Goal: Task Accomplishment & Management: Manage account settings

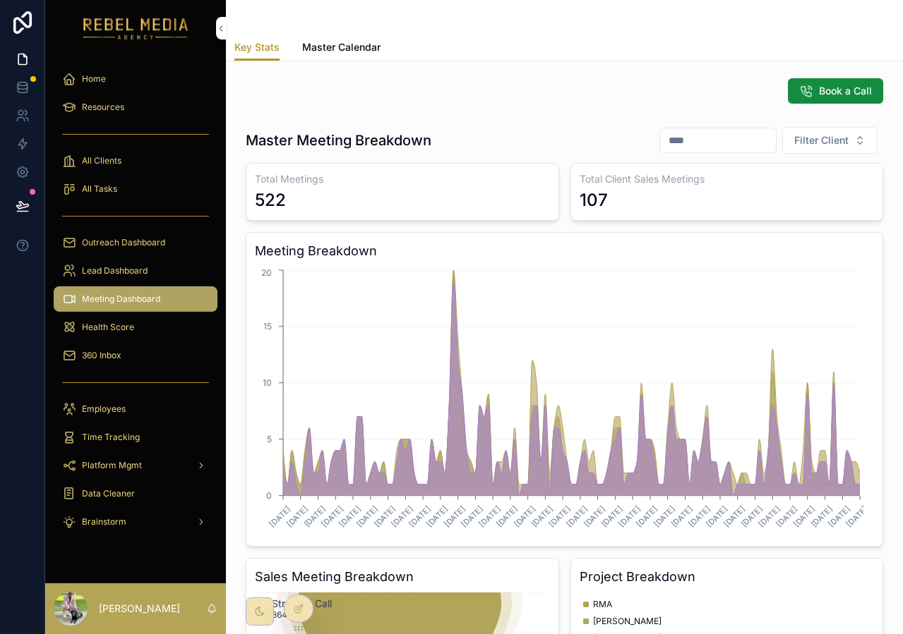
click at [0, 0] on icon at bounding box center [0, 0] width 0 height 0
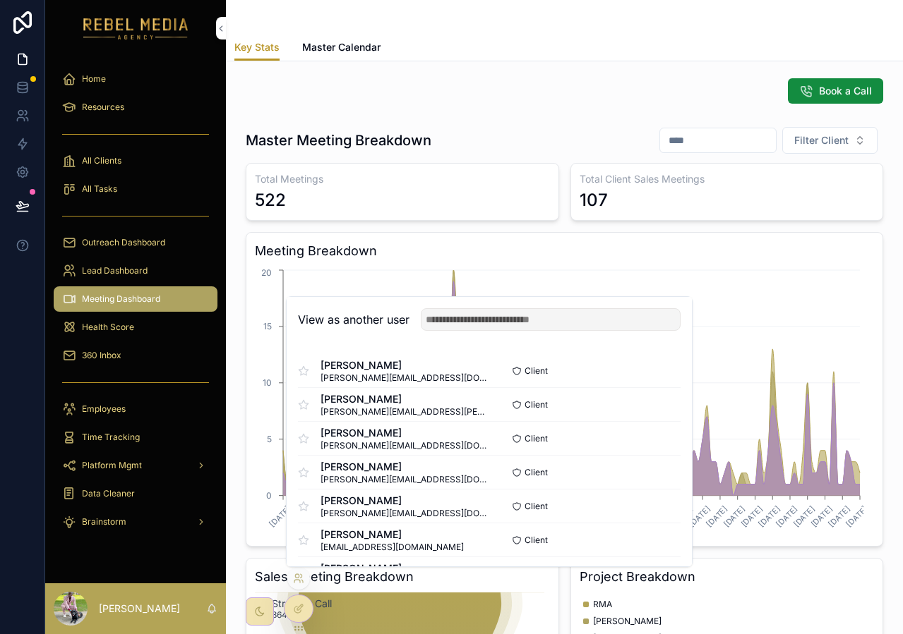
click at [386, 223] on div "Total Meetings 522 Total Client Sales Meetings 107 Meeting Breakdown 4/29/2025 …" at bounding box center [564, 518] width 637 height 710
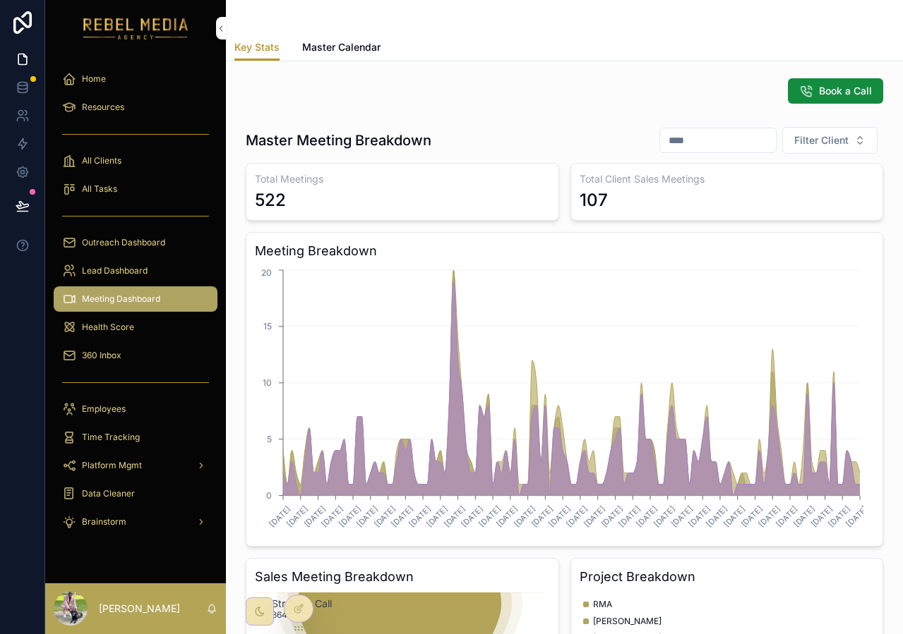
click at [0, 0] on icon at bounding box center [0, 0] width 0 height 0
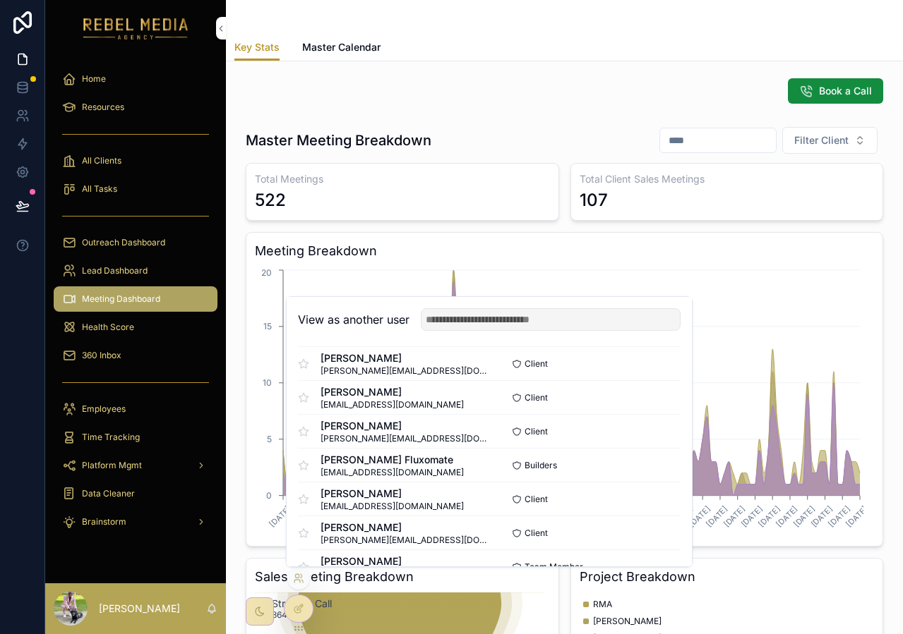
scroll to position [246, 0]
click at [0, 0] on button "Select" at bounding box center [0, 0] width 0 height 0
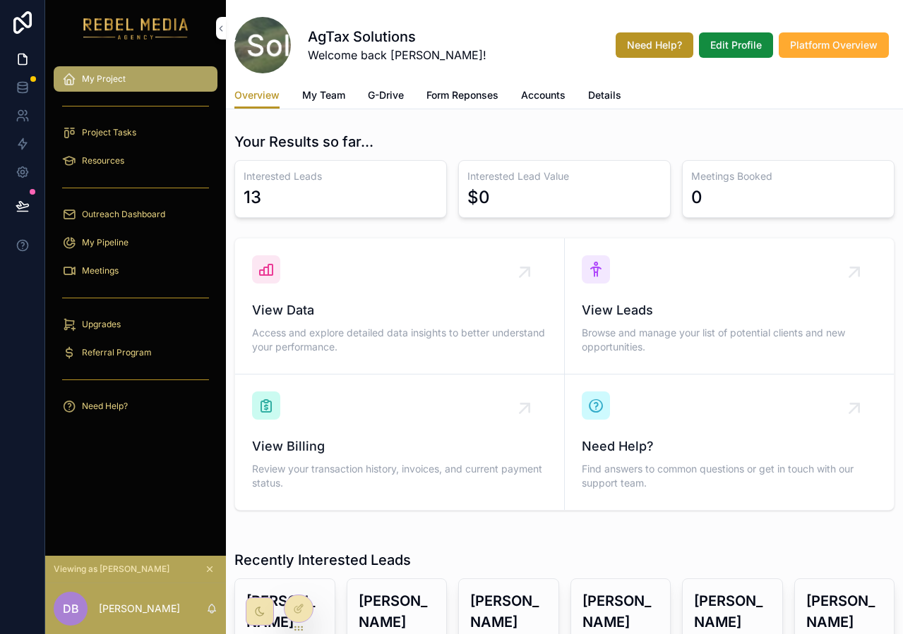
click at [0, 0] on icon at bounding box center [0, 0] width 0 height 0
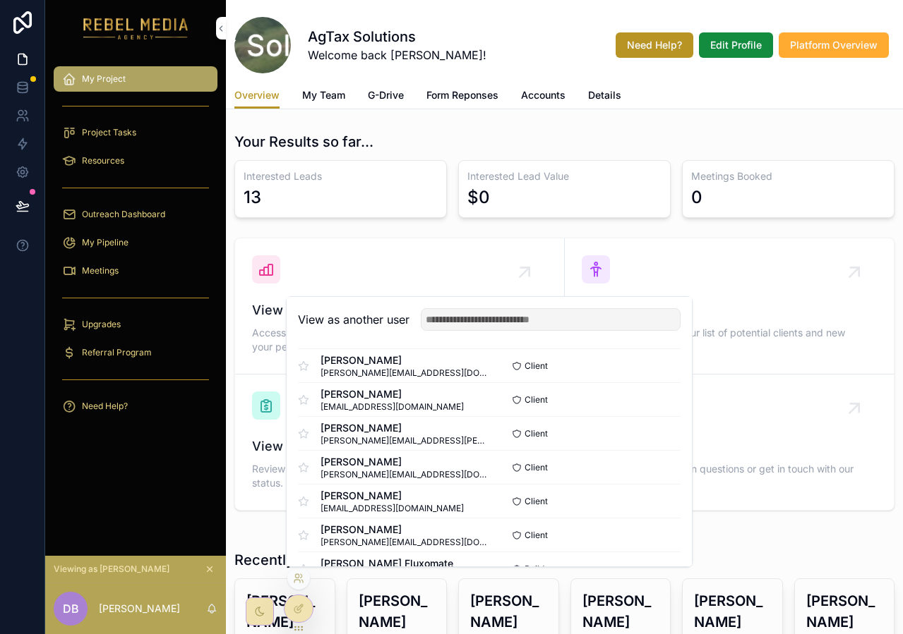
scroll to position [265, 0]
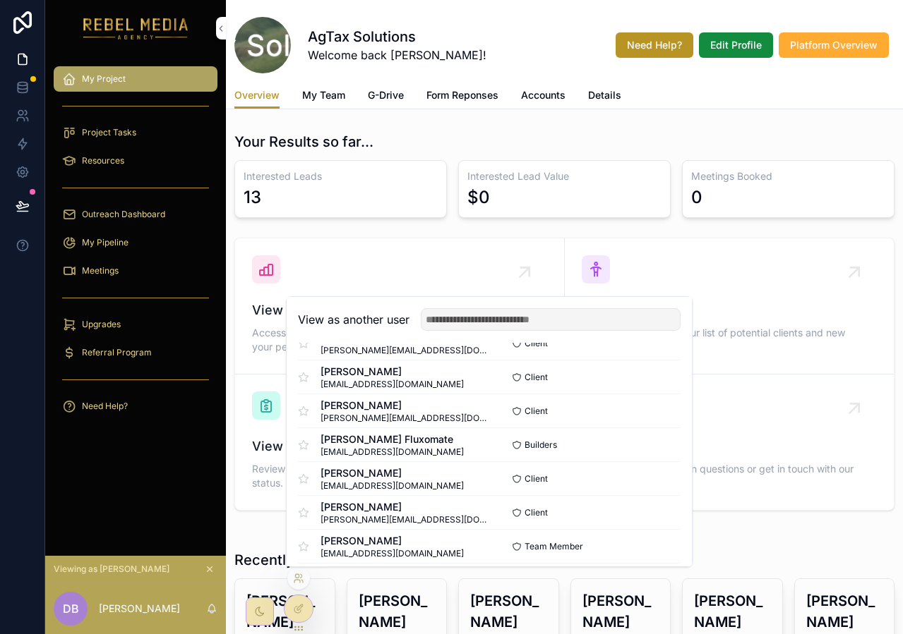
click at [0, 0] on button "Select" at bounding box center [0, 0] width 0 height 0
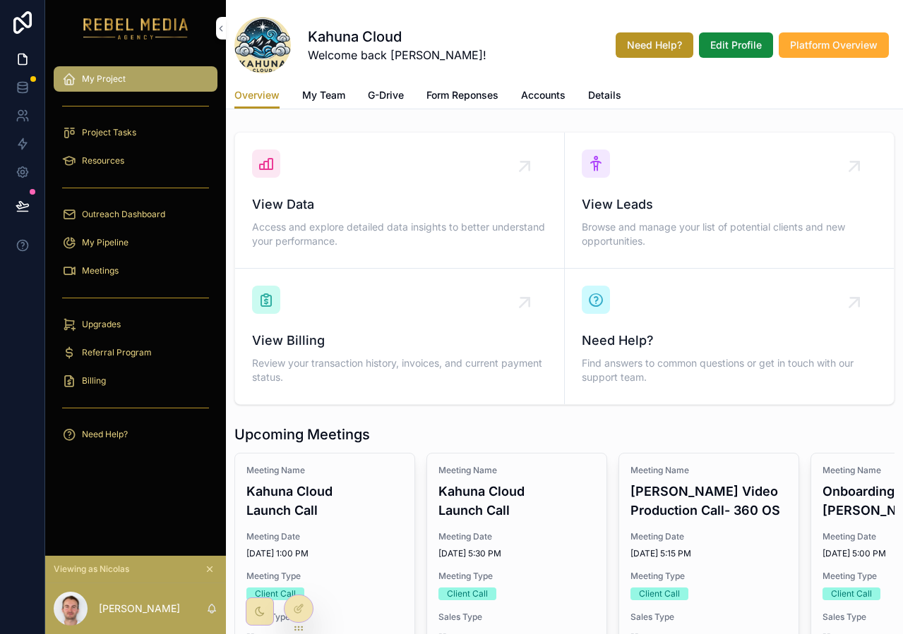
click at [104, 205] on div "Outreach Dashboard" at bounding box center [135, 214] width 147 height 23
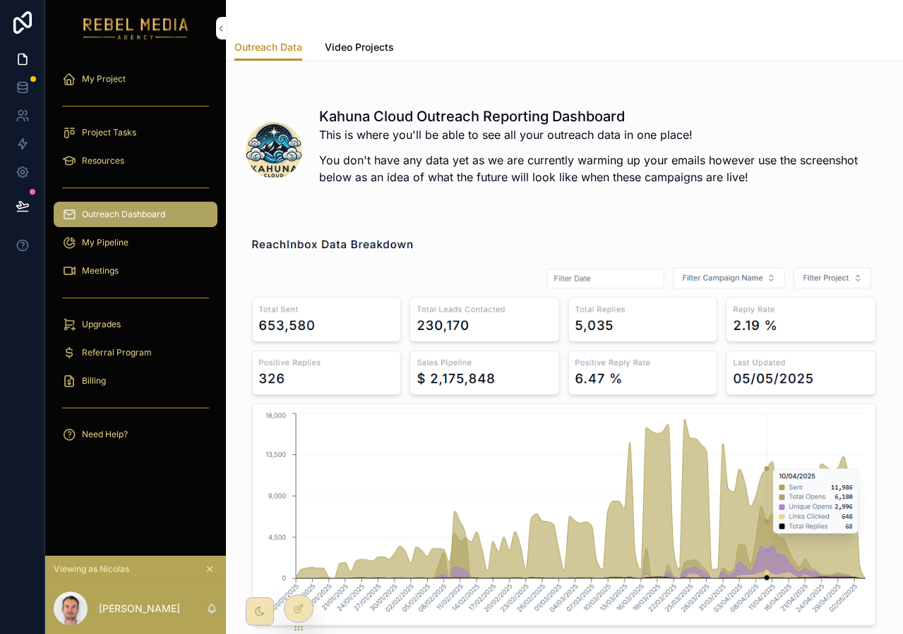
click at [106, 76] on span "My Project" at bounding box center [104, 78] width 44 height 11
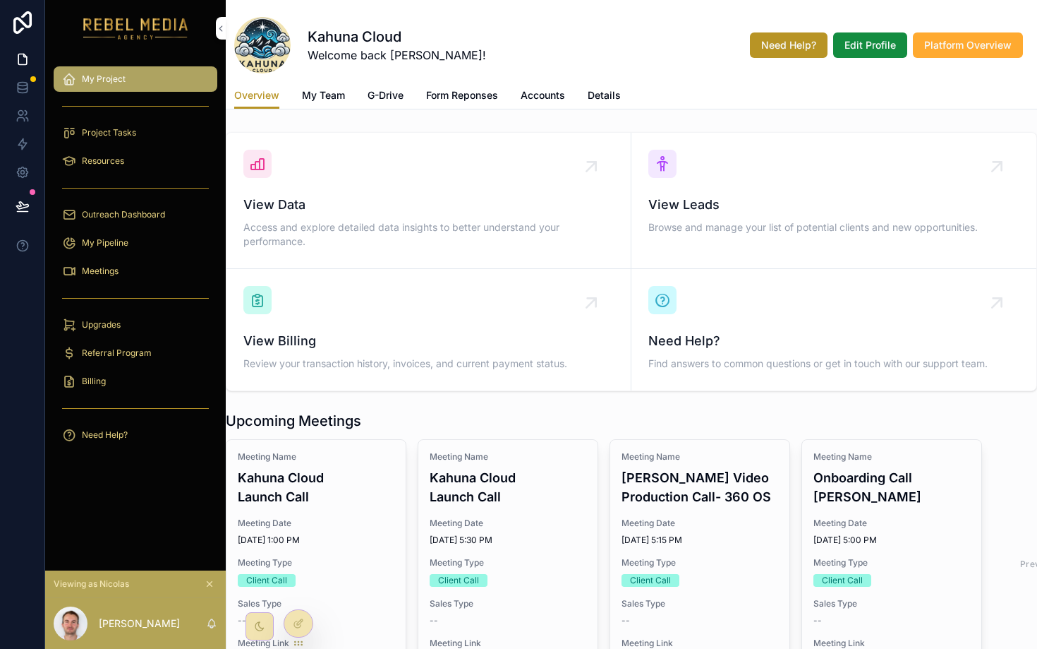
click at [585, 23] on div "Kahuna Cloud Welcome back Nicolas! Need Help? Edit Profile Platform Overview" at bounding box center [631, 45] width 795 height 56
click at [320, 97] on span "My Team" at bounding box center [323, 95] width 43 height 14
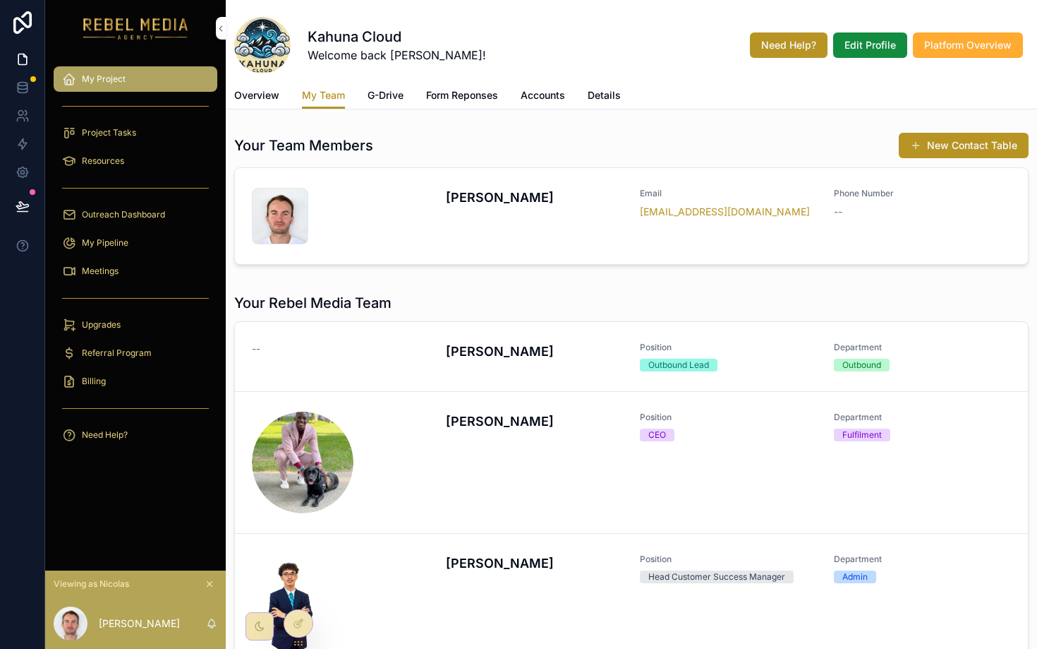
click at [380, 106] on link "G-Drive" at bounding box center [386, 97] width 36 height 28
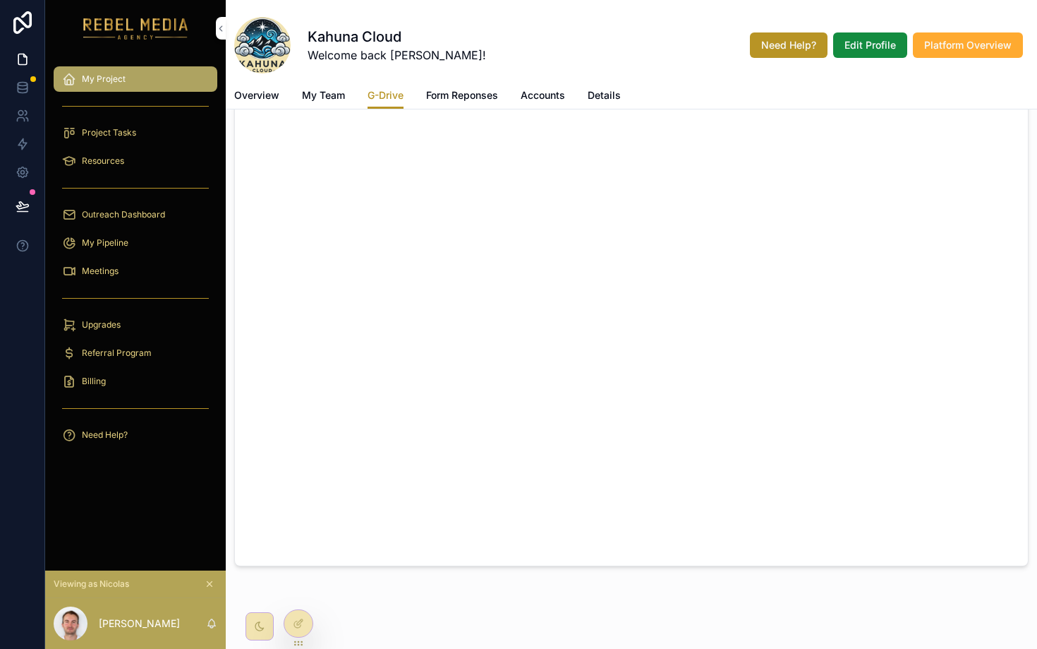
scroll to position [130, 0]
click at [476, 96] on span "Form Reponses" at bounding box center [462, 95] width 72 height 14
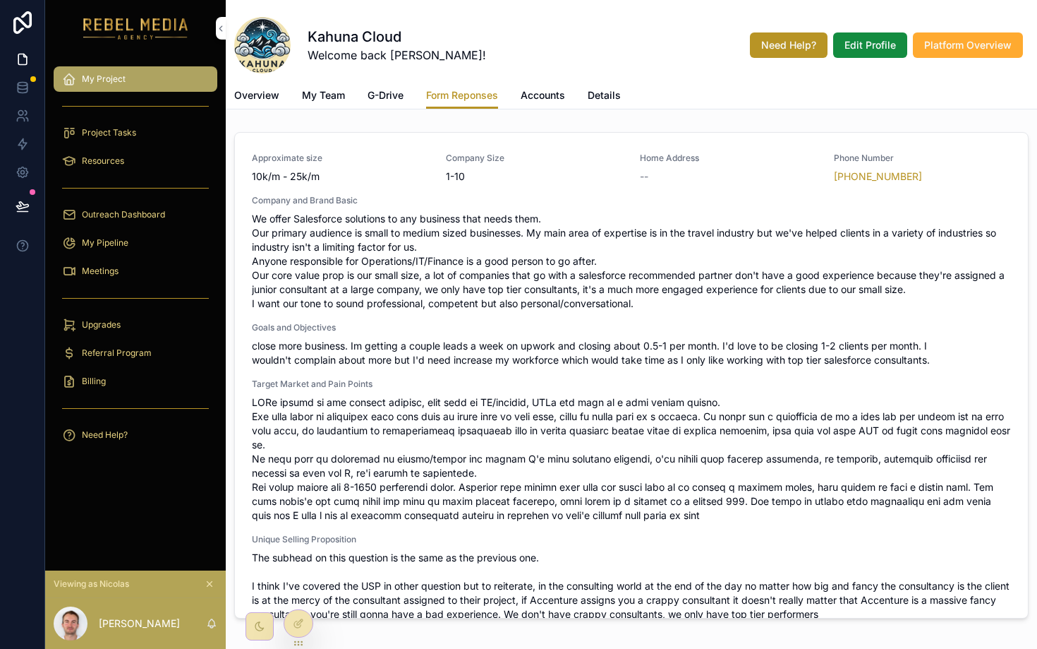
click at [538, 99] on span "Accounts" at bounding box center [543, 95] width 44 height 14
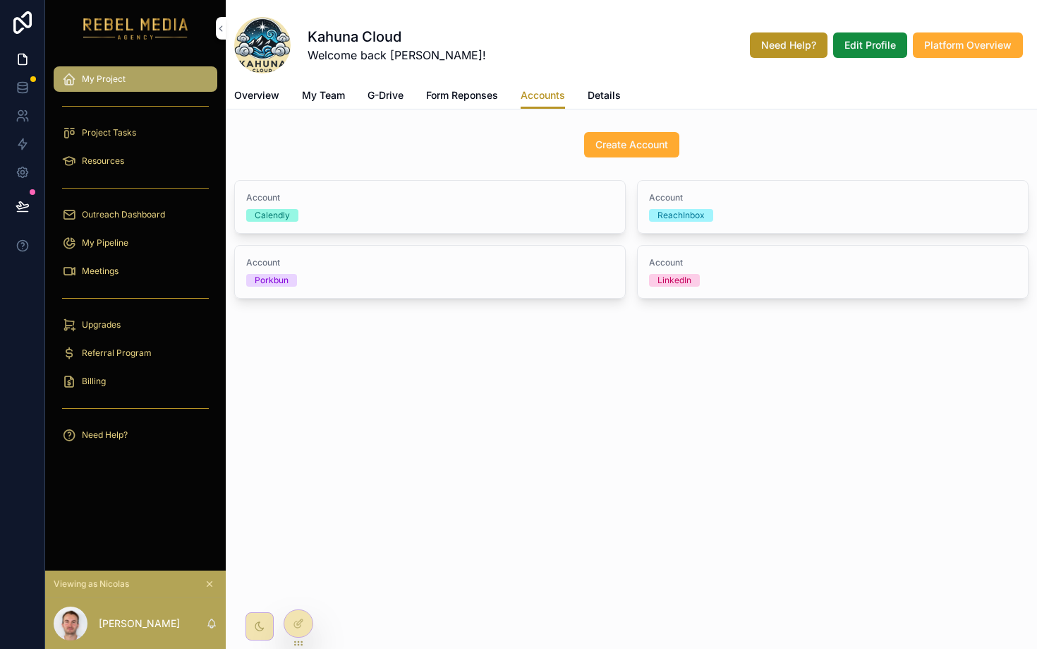
click at [601, 107] on link "Details" at bounding box center [604, 97] width 33 height 28
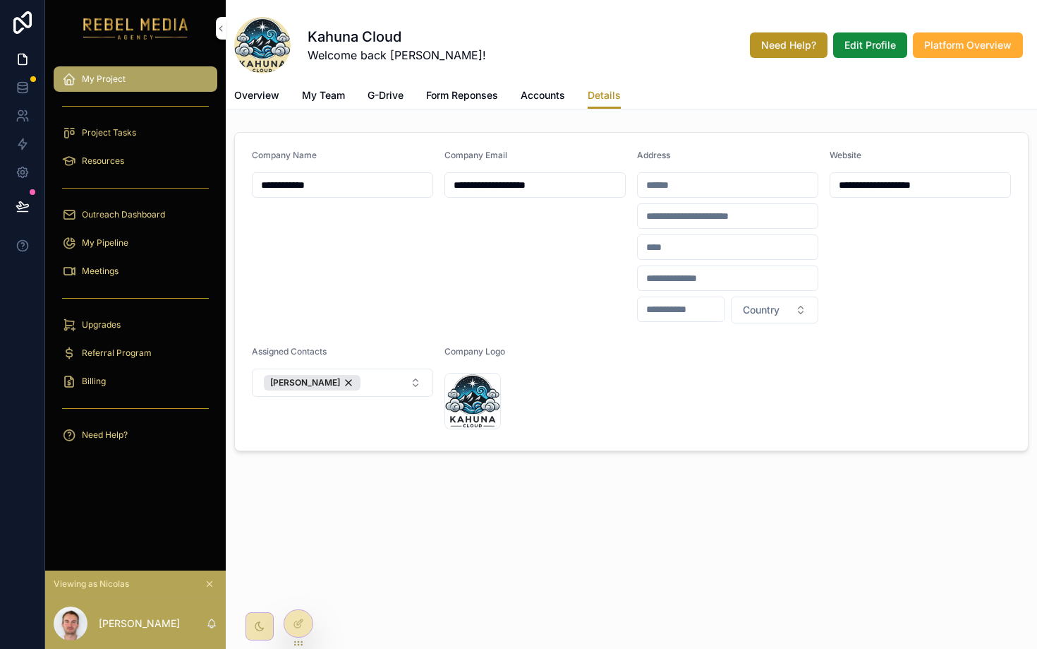
click at [119, 133] on span "Project Tasks" at bounding box center [109, 132] width 54 height 11
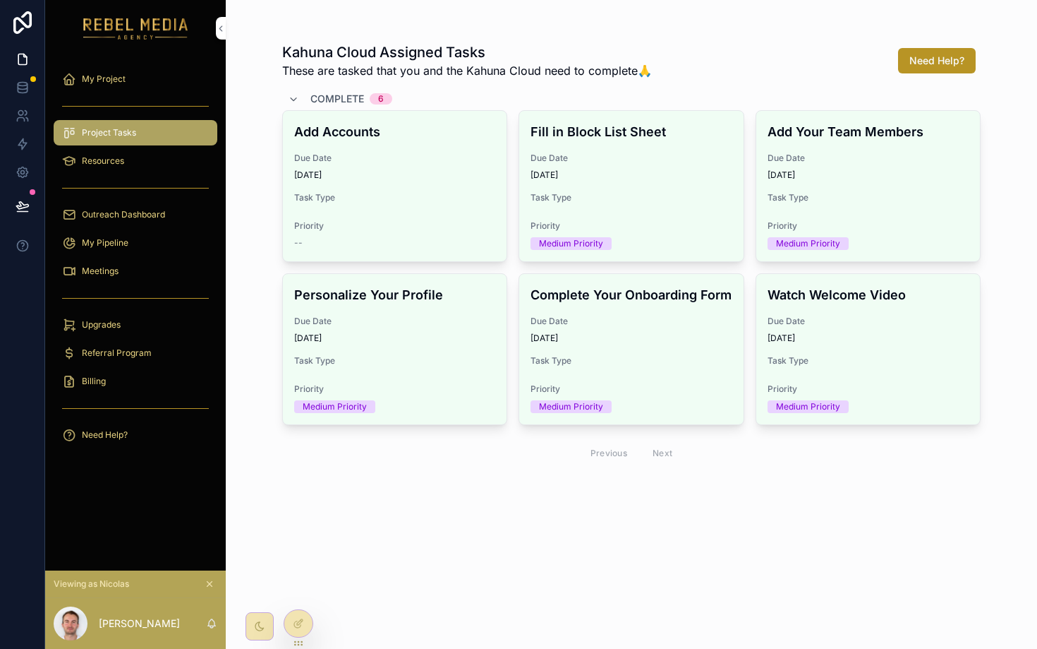
click at [160, 154] on div "Resources" at bounding box center [135, 161] width 147 height 23
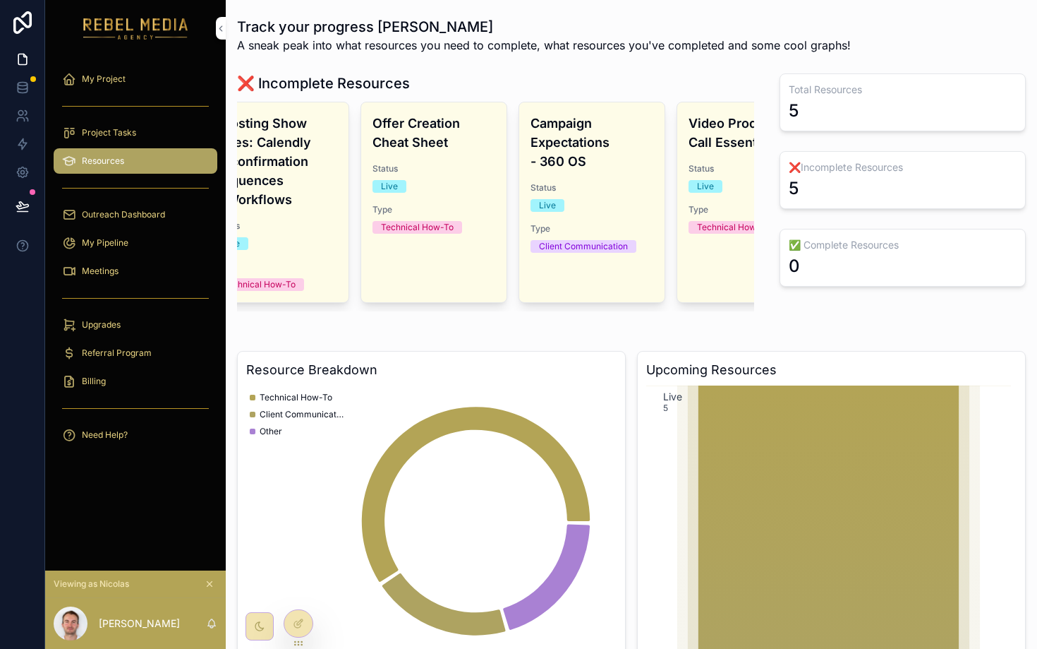
scroll to position [0, 42]
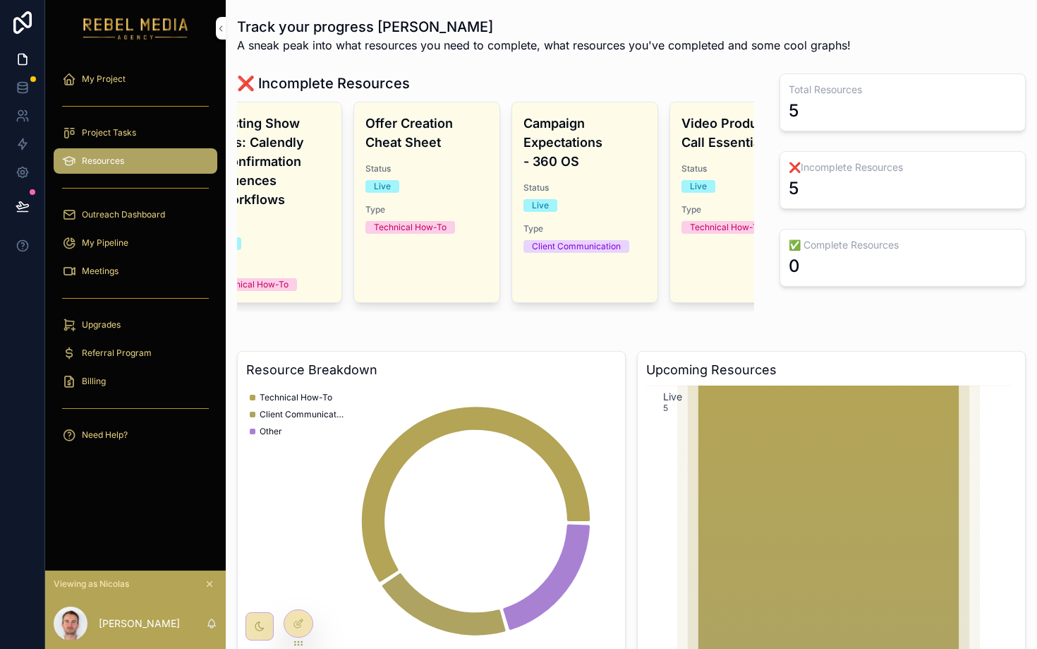
click at [564, 89] on div "❌ Incomplete Resources" at bounding box center [495, 83] width 517 height 20
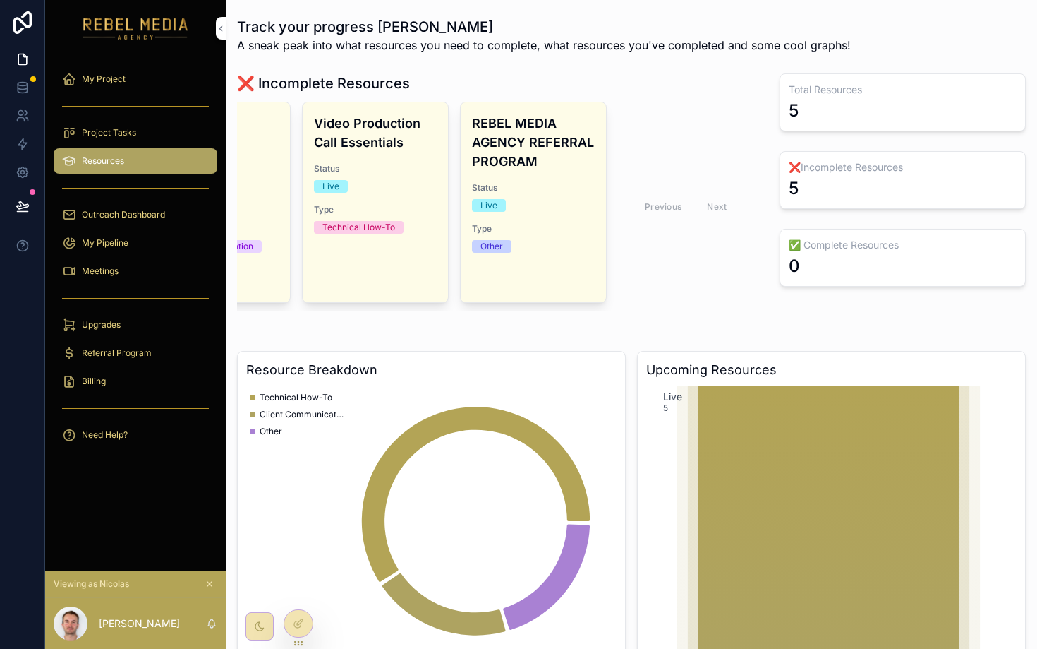
scroll to position [0, 0]
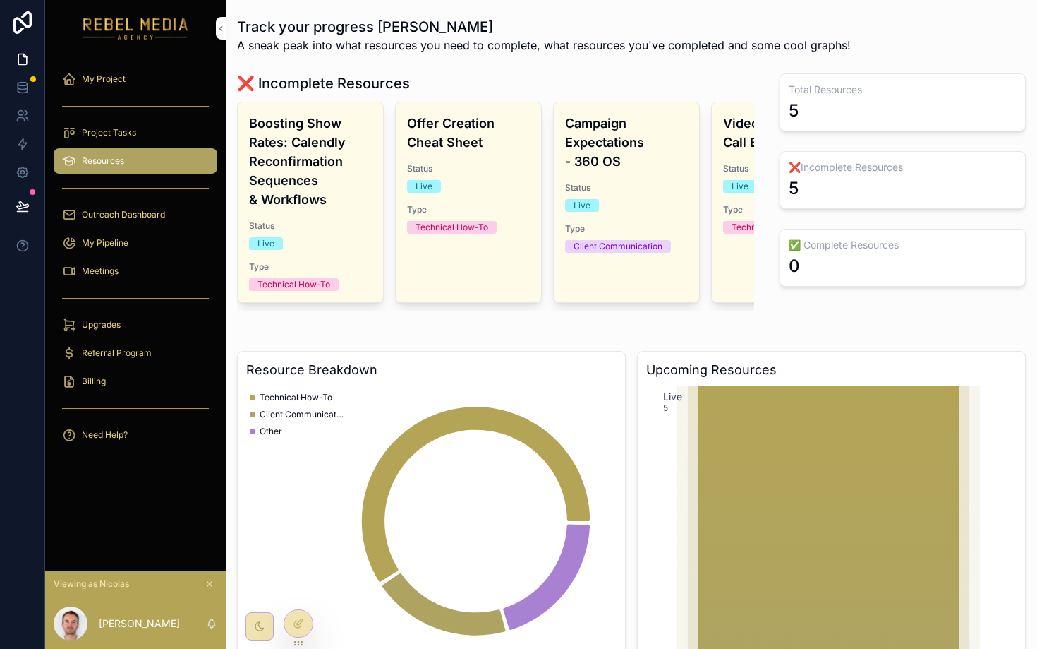
click at [154, 209] on span "Outreach Dashboard" at bounding box center [123, 214] width 83 height 11
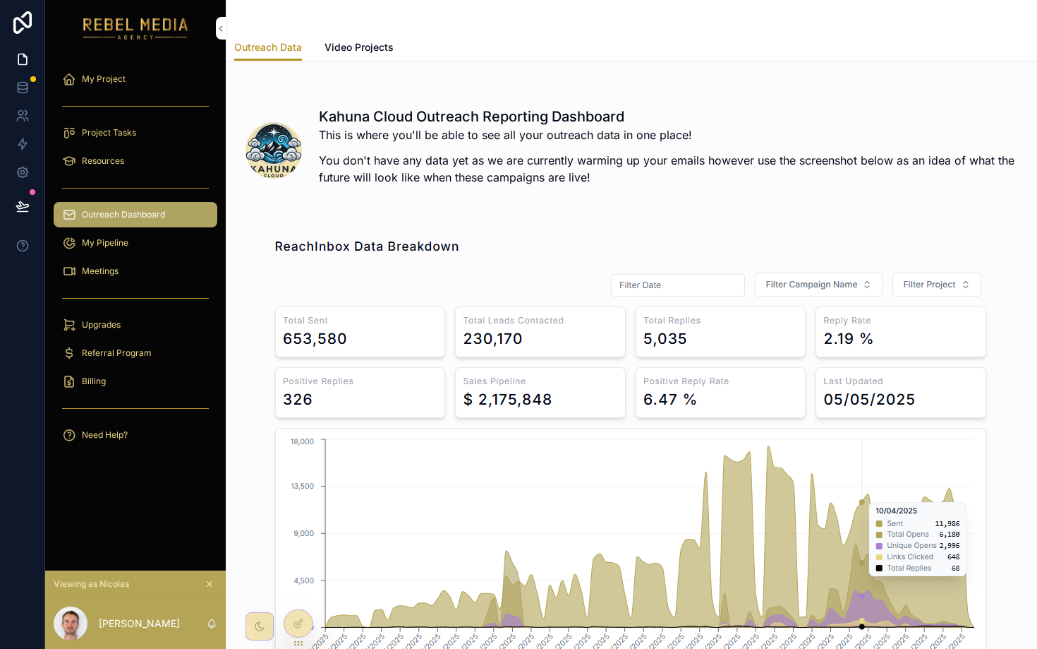
click at [112, 148] on link "Resources" at bounding box center [136, 160] width 164 height 25
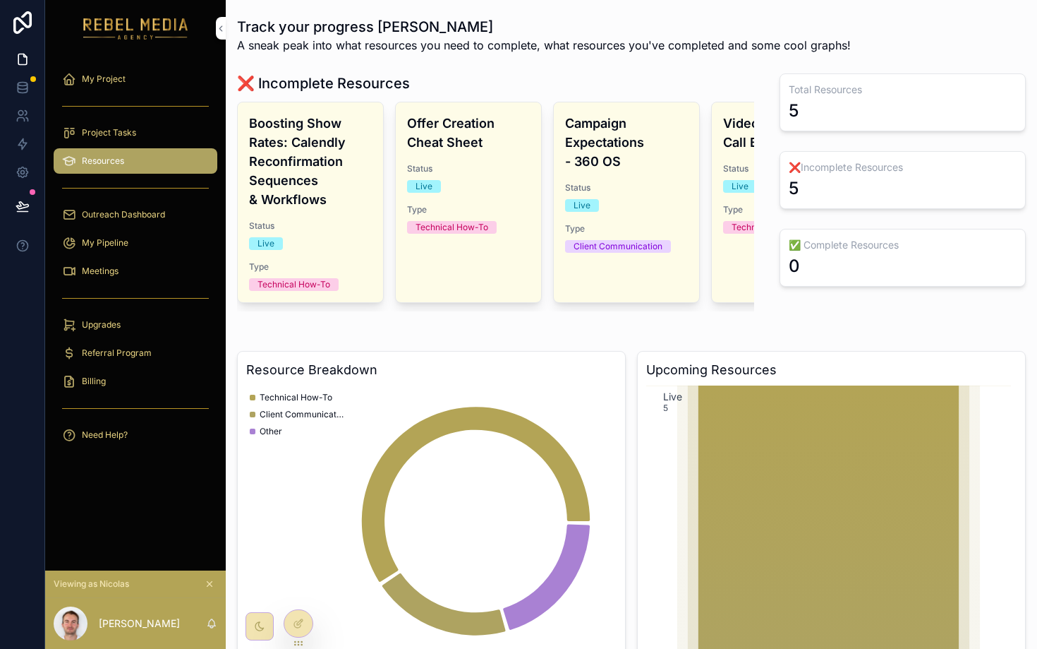
click at [112, 220] on div "Outreach Dashboard" at bounding box center [135, 214] width 147 height 23
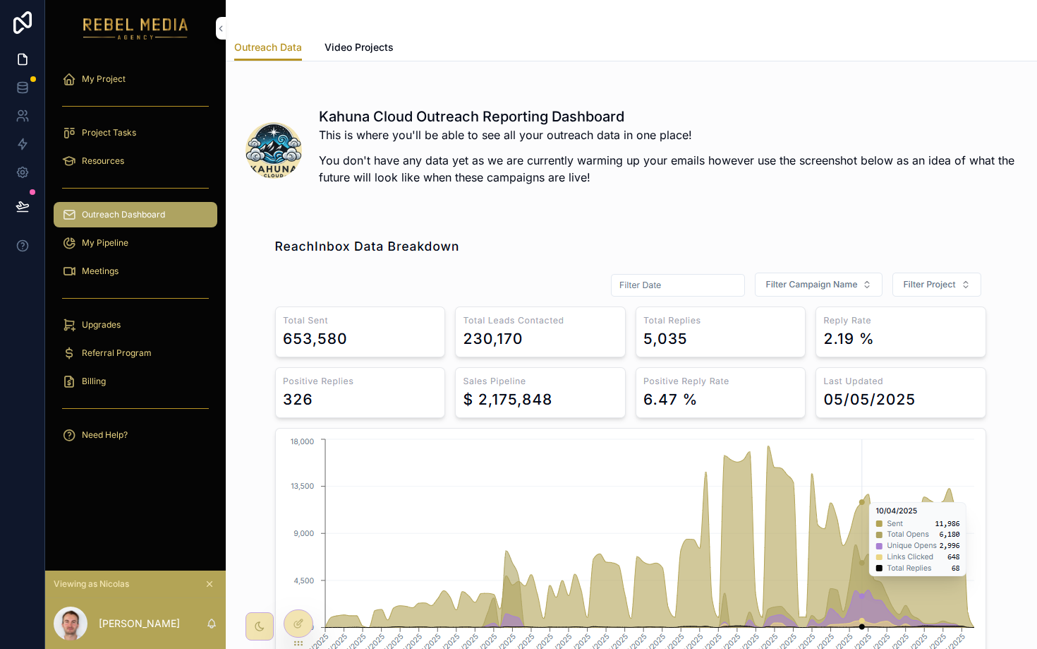
click at [361, 51] on span "Video Projects" at bounding box center [359, 47] width 69 height 14
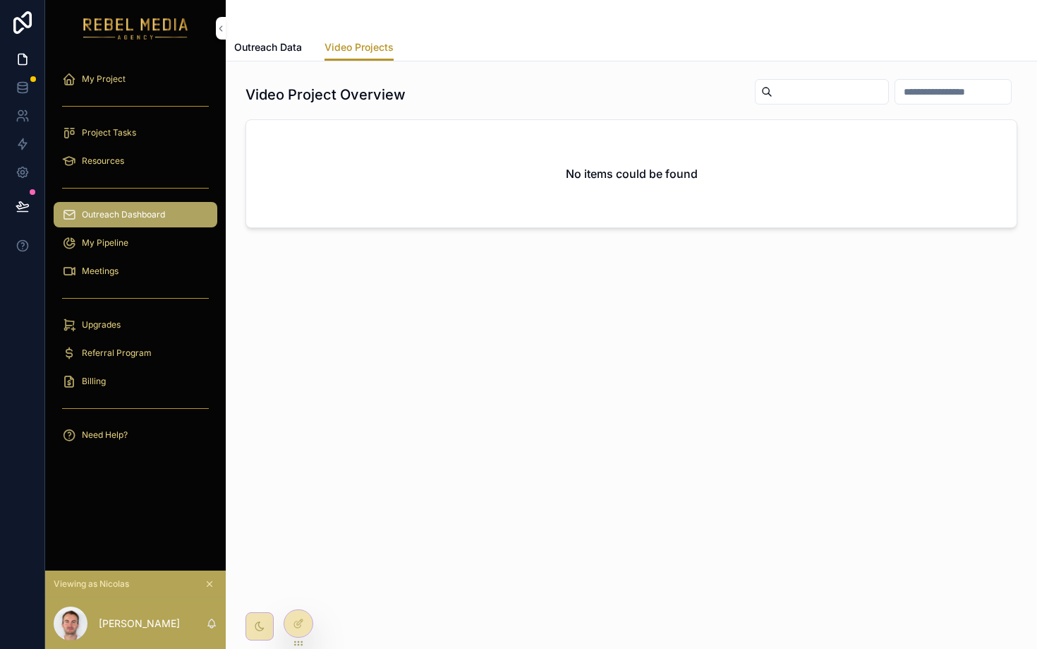
click at [260, 54] on span "Outreach Data" at bounding box center [268, 47] width 68 height 14
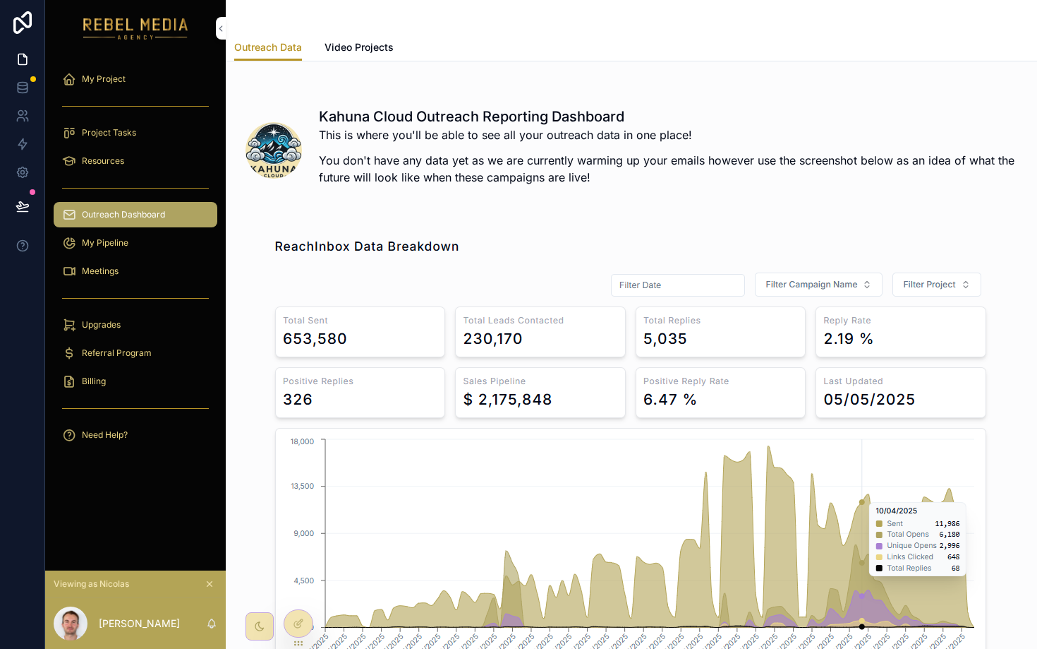
click at [109, 242] on span "My Pipeline" at bounding box center [105, 242] width 47 height 11
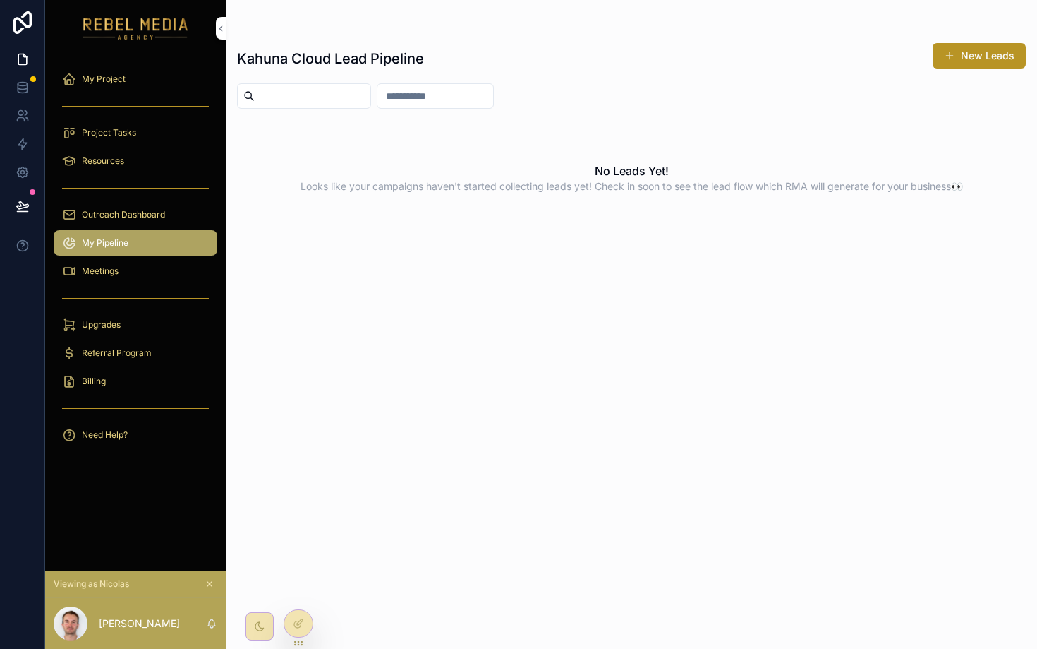
click at [132, 215] on span "Outreach Dashboard" at bounding box center [123, 214] width 83 height 11
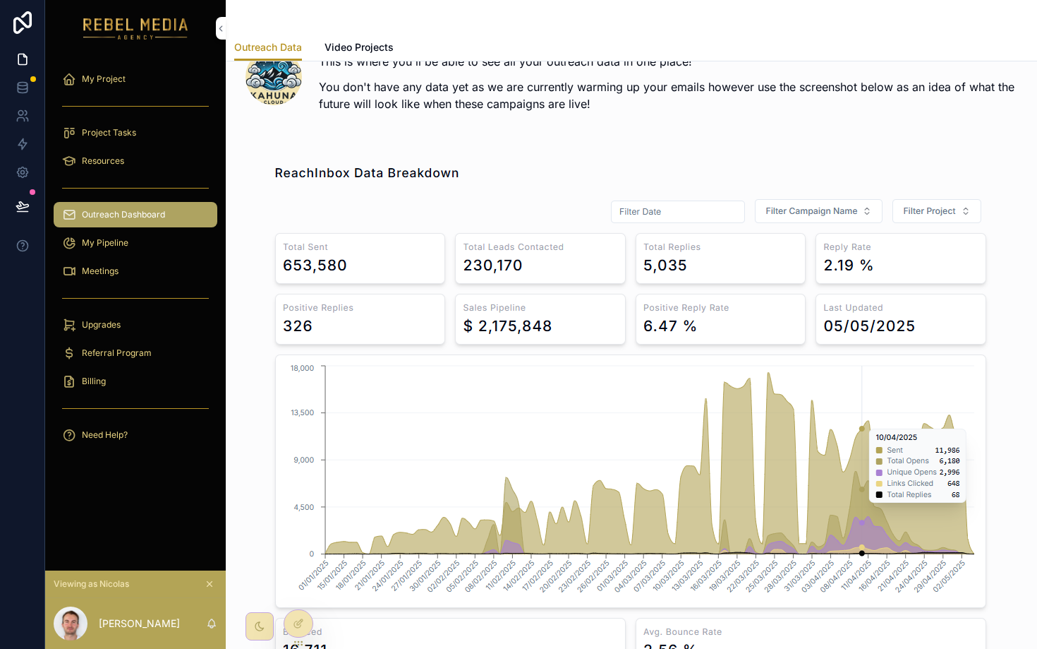
scroll to position [97, 0]
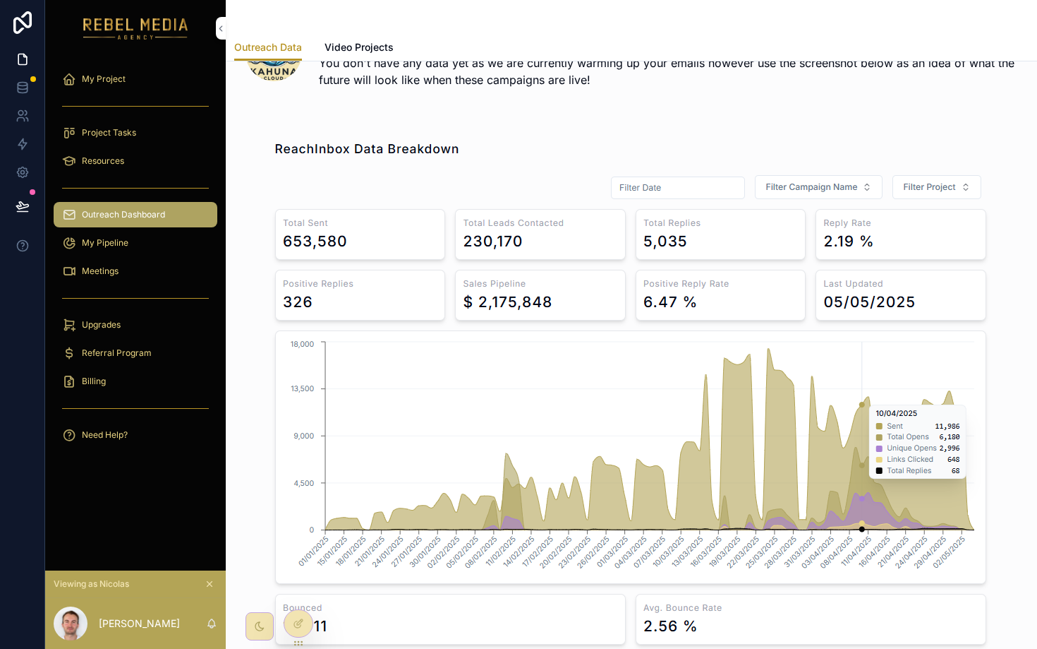
click at [107, 245] on span "My Pipeline" at bounding box center [105, 242] width 47 height 11
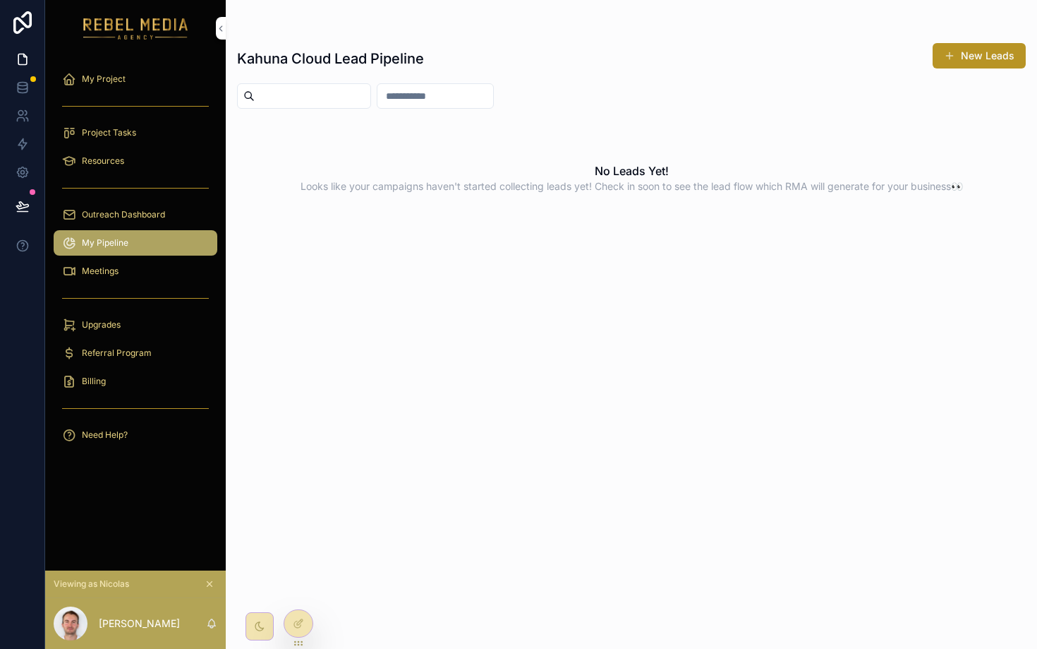
click at [148, 276] on div "Meetings" at bounding box center [135, 271] width 147 height 23
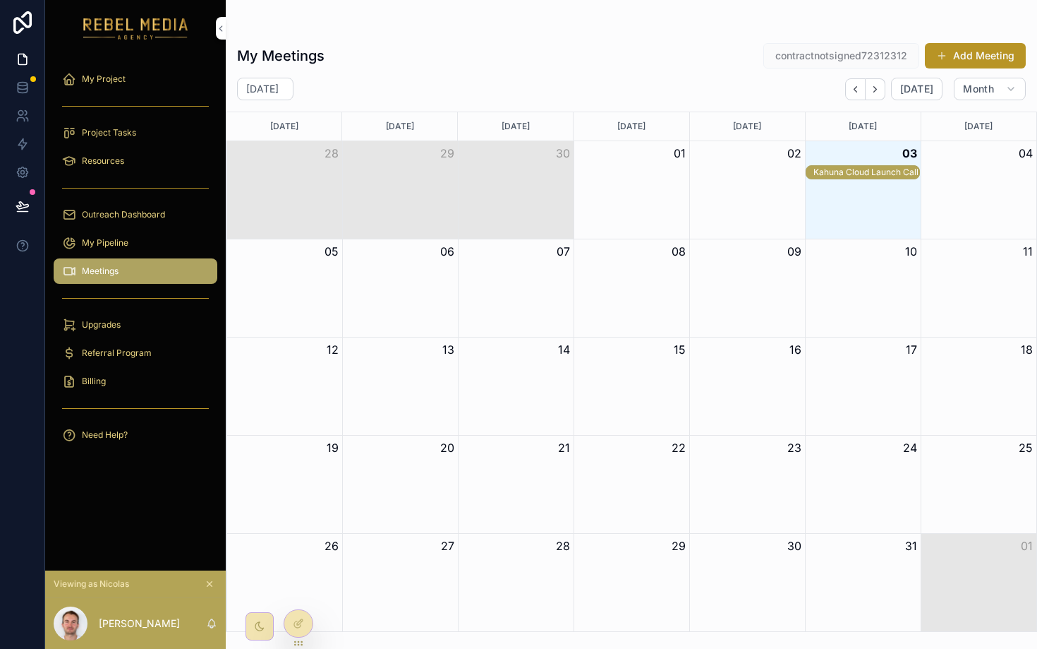
click at [882, 176] on div "Kahuna Cloud Launch Call" at bounding box center [867, 172] width 106 height 11
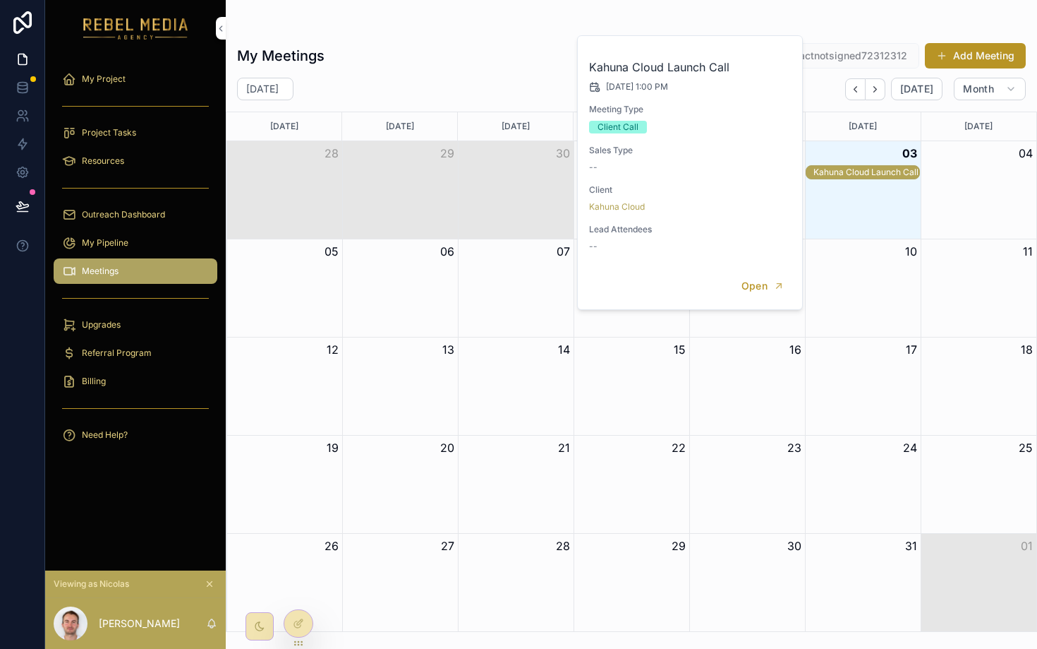
click at [534, 71] on div "My Meetings contractnotsigned72312312 Add Meeting October 2025 Today Month Sund…" at bounding box center [632, 333] width 812 height 598
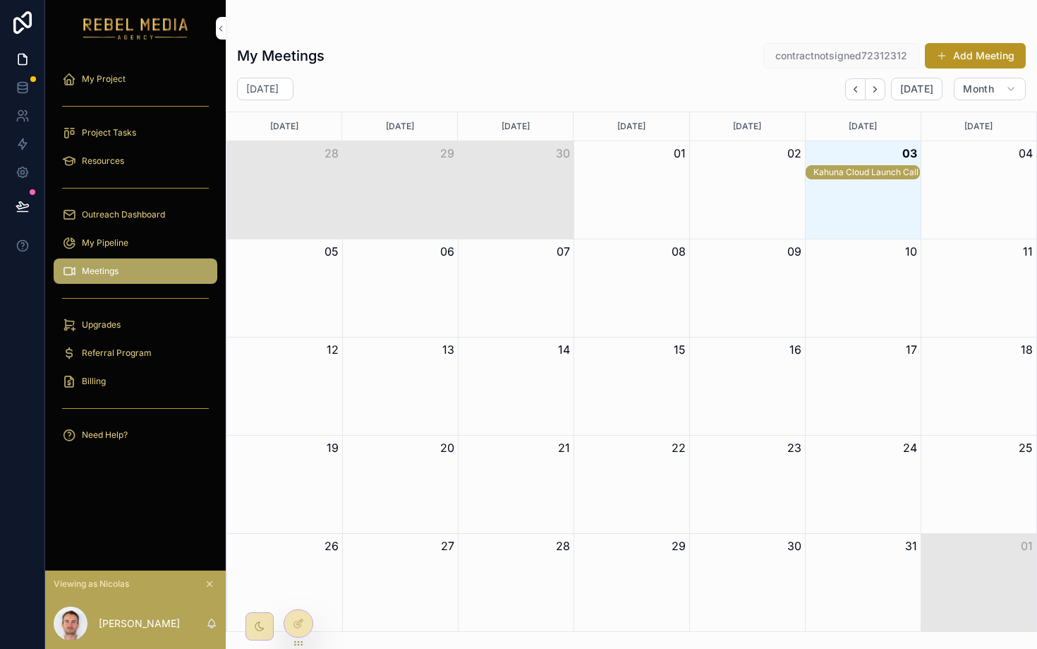
click at [572, 248] on div "07" at bounding box center [516, 251] width 116 height 24
click at [563, 252] on button "07" at bounding box center [563, 251] width 13 height 17
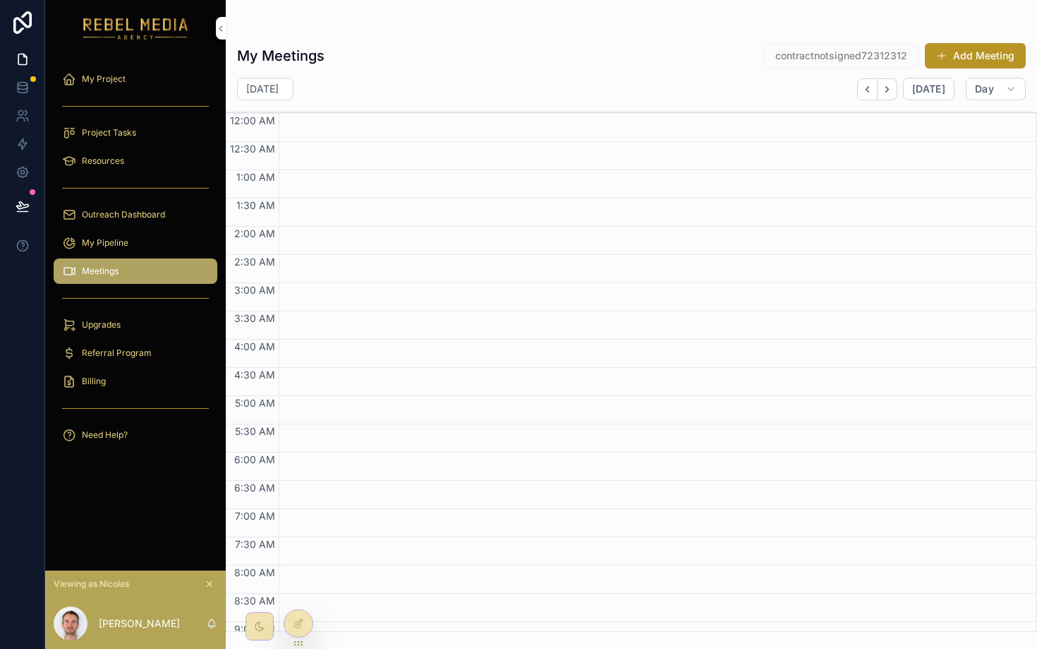
click at [144, 284] on div "Meetings" at bounding box center [135, 271] width 181 height 28
click at [144, 278] on div "Meetings" at bounding box center [135, 271] width 147 height 23
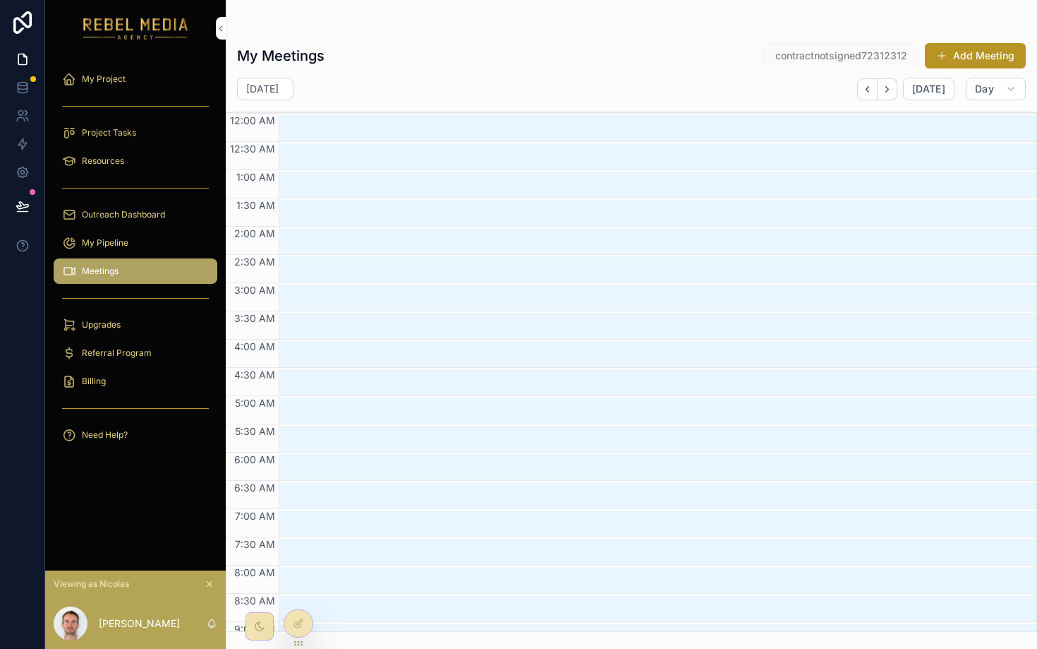
click at [159, 236] on div "My Pipeline" at bounding box center [135, 242] width 147 height 23
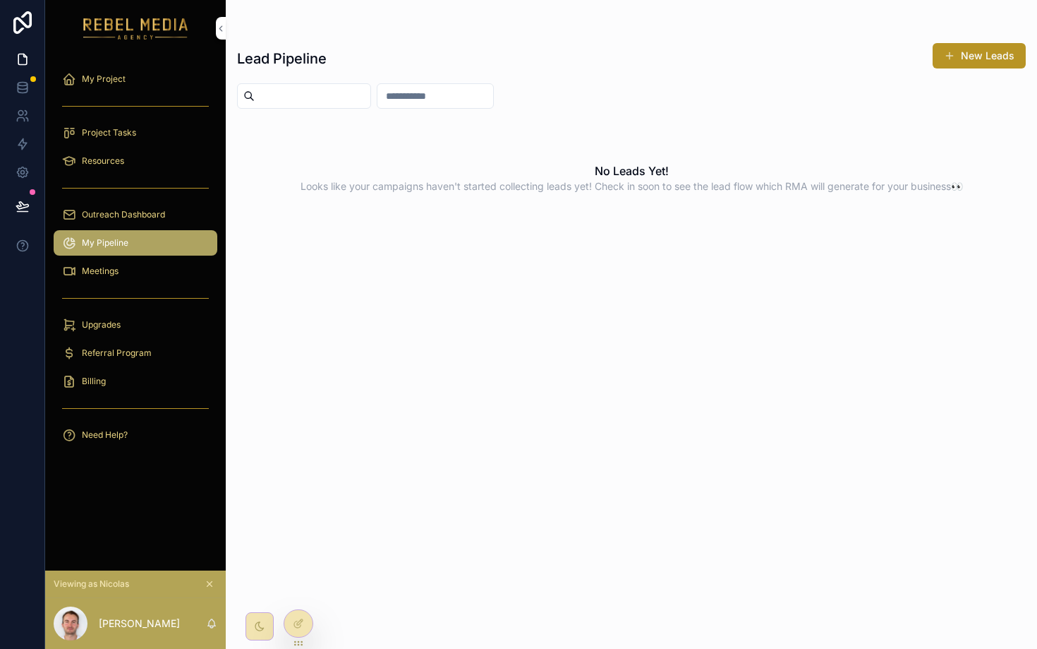
click at [151, 269] on div "Meetings" at bounding box center [135, 271] width 147 height 23
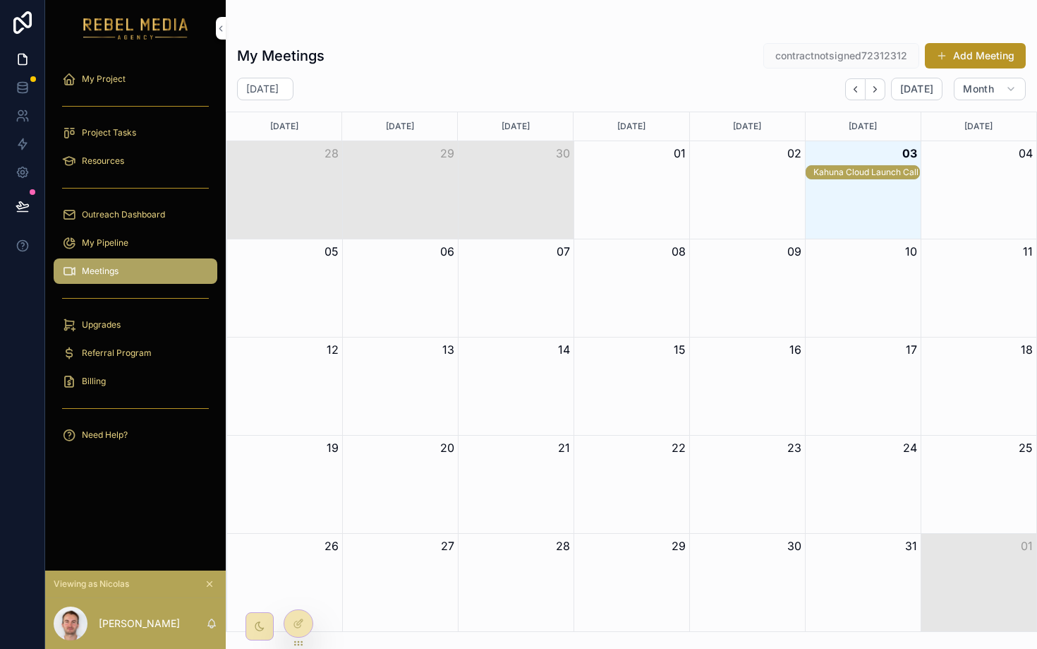
click at [896, 166] on div "Kahuna Cloud Launch Call" at bounding box center [867, 172] width 106 height 13
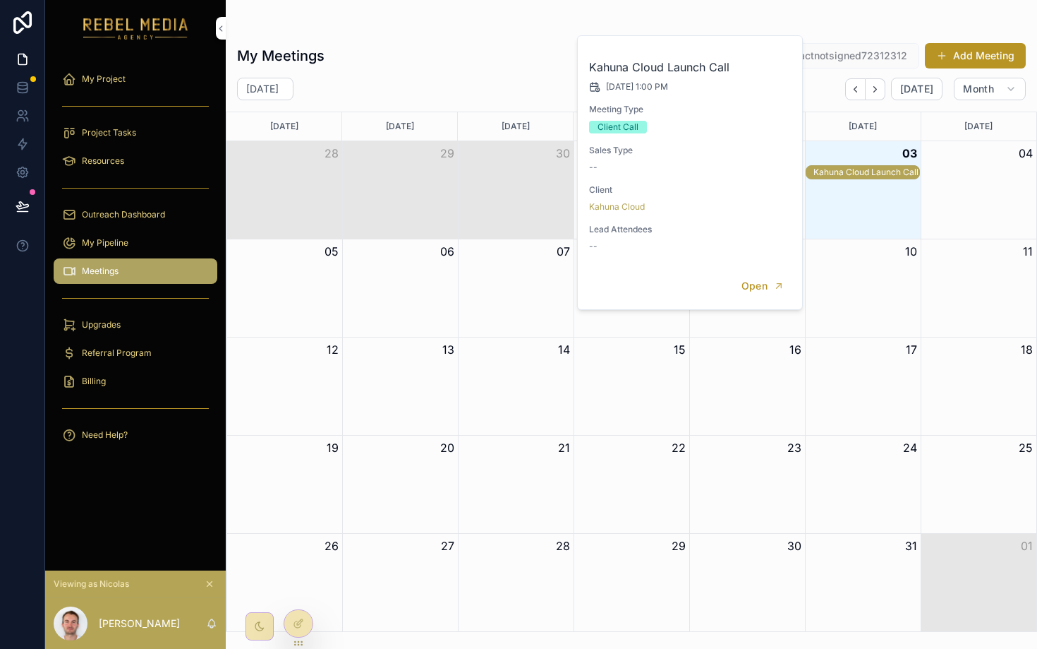
click at [761, 284] on span "Open" at bounding box center [755, 285] width 26 height 13
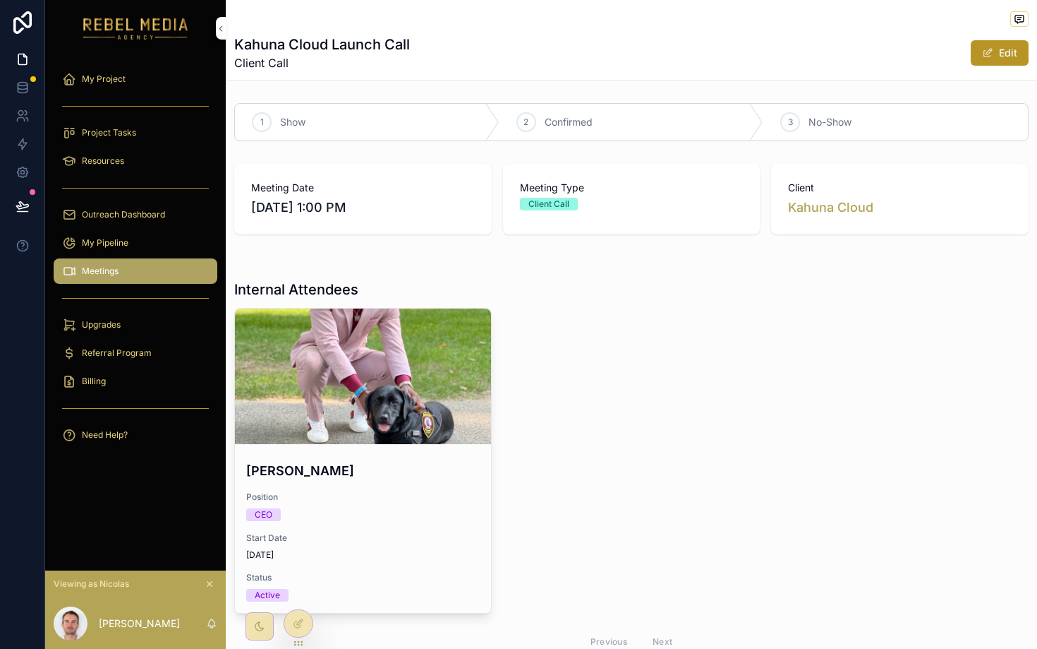
click at [353, 466] on h4 "Nahrahel Louis" at bounding box center [363, 470] width 234 height 19
click at [335, 394] on div "scrollable content" at bounding box center [363, 376] width 256 height 136
click at [536, 121] on div "2 Confirmed" at bounding box center [632, 122] width 265 height 37
click at [372, 128] on div "Show" at bounding box center [367, 122] width 265 height 37
click at [551, 121] on span "Confirmed" at bounding box center [569, 122] width 48 height 14
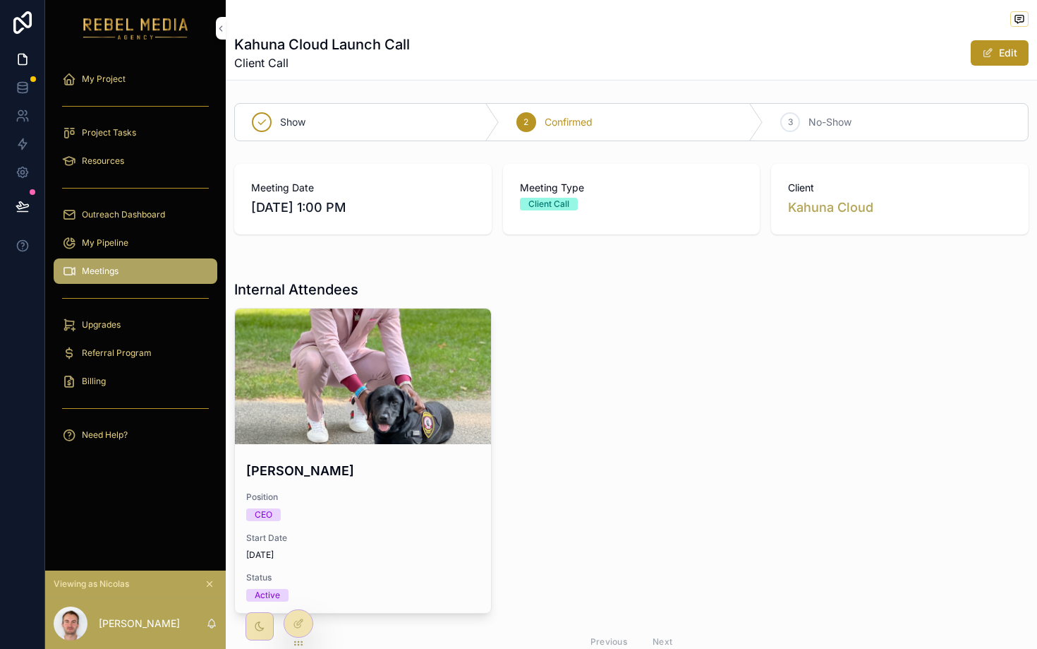
click at [821, 115] on span "No-Show" at bounding box center [830, 122] width 43 height 14
click at [645, 123] on div "Confirmed" at bounding box center [632, 122] width 265 height 37
click at [126, 320] on div "Upgrades" at bounding box center [135, 324] width 147 height 23
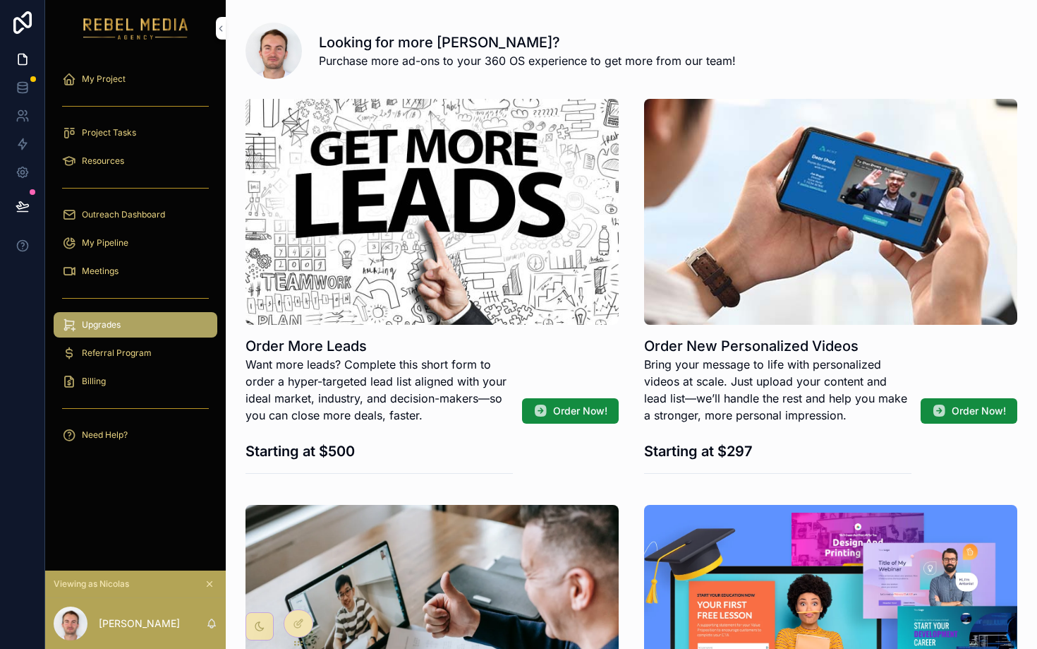
click at [143, 373] on div "Billing" at bounding box center [135, 381] width 147 height 23
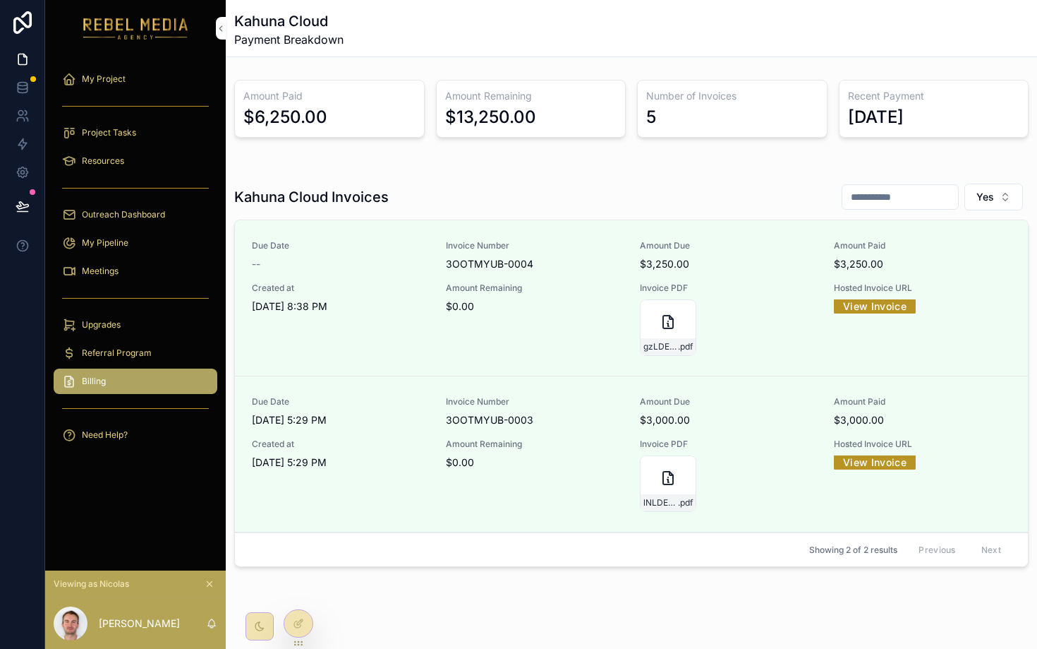
click at [147, 322] on div "Upgrades" at bounding box center [135, 324] width 147 height 23
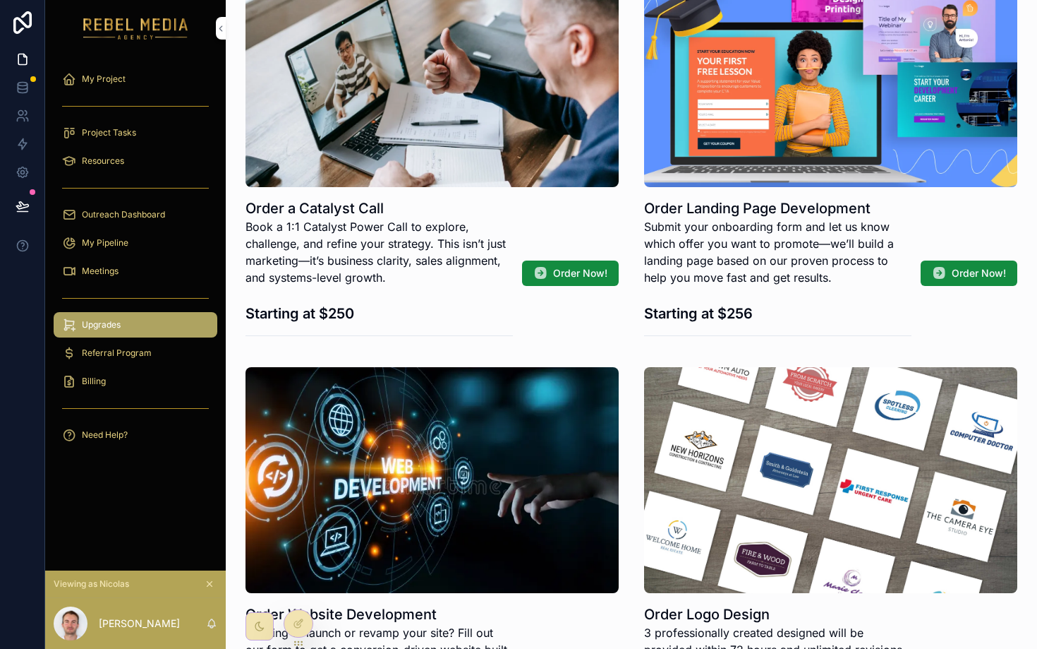
scroll to position [766, 0]
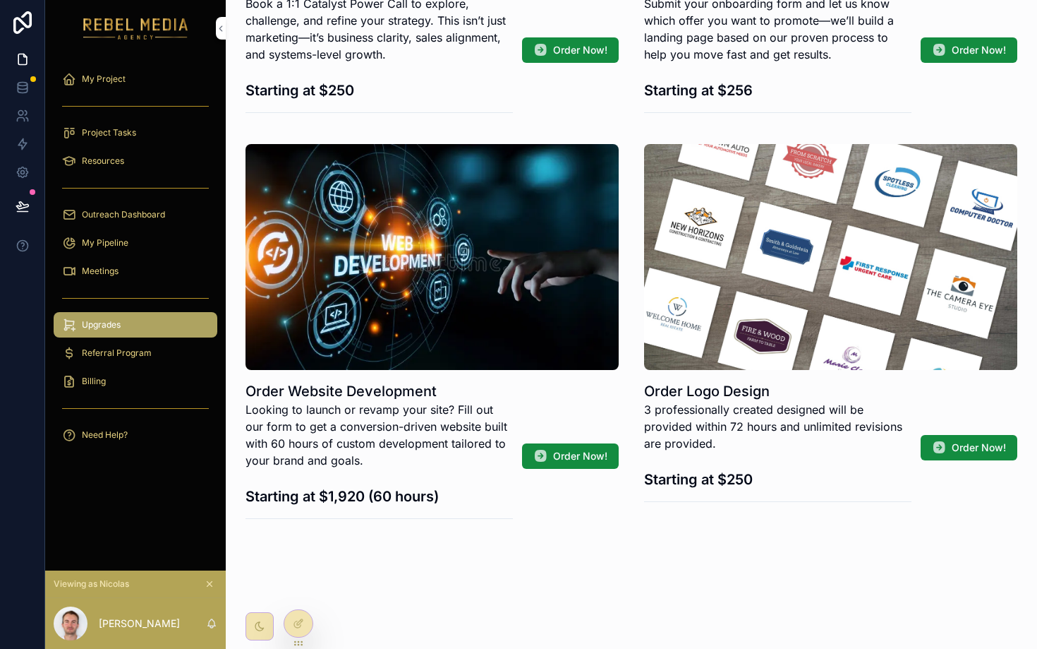
click at [114, 352] on span "Referral Program" at bounding box center [117, 352] width 70 height 11
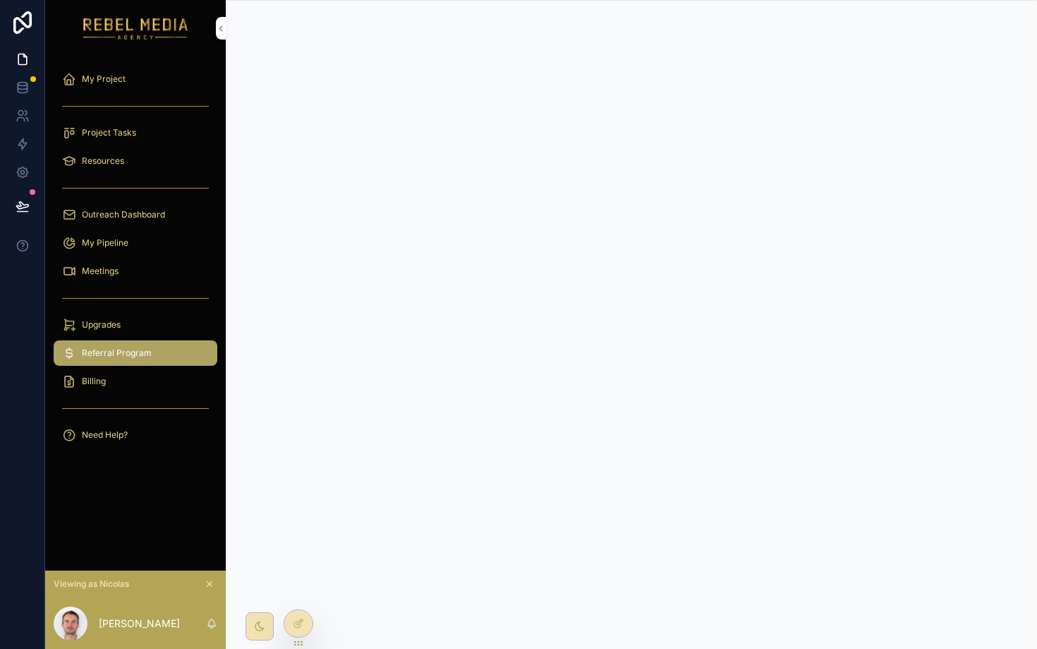
click at [159, 384] on div "Billing" at bounding box center [135, 381] width 147 height 23
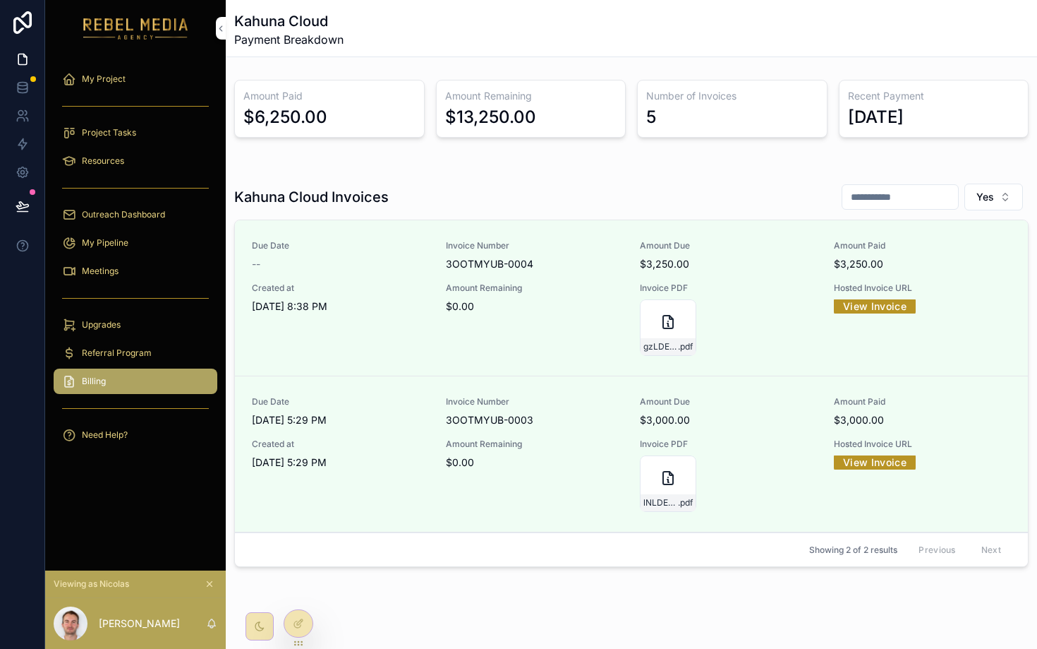
click at [141, 444] on div "Need Help?" at bounding box center [135, 434] width 147 height 23
